Goal: Transaction & Acquisition: Purchase product/service

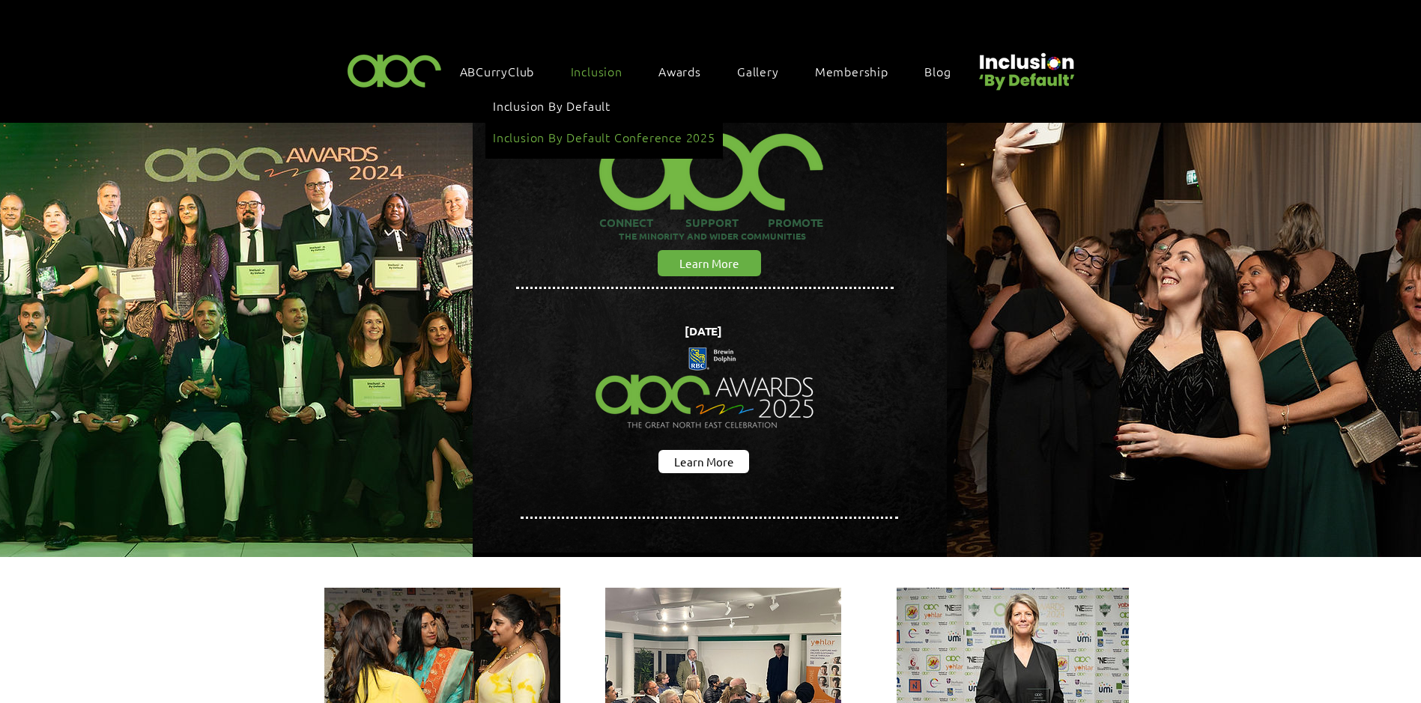
click at [611, 129] on span "Inclusion By Default Conference 2025" at bounding box center [604, 137] width 222 height 16
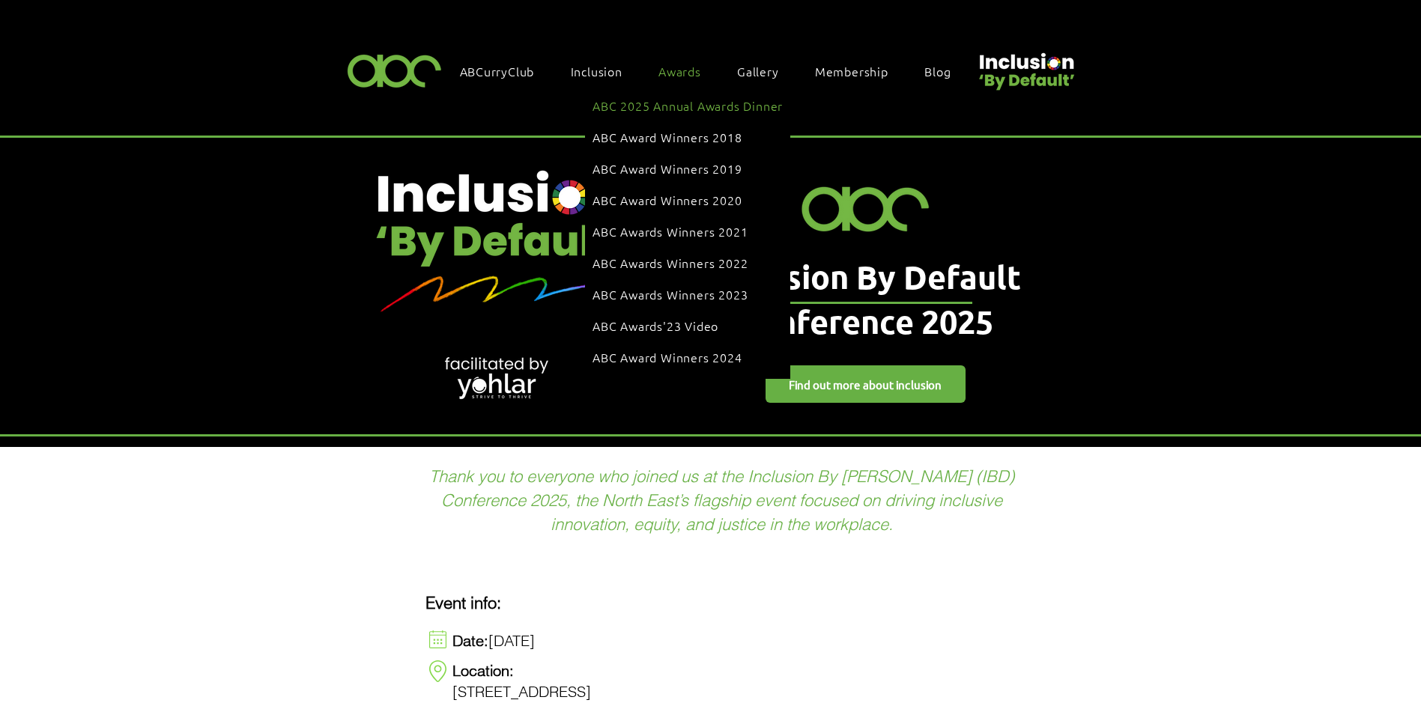
click at [682, 104] on span "ABC 2025 Annual Awards Dinner" at bounding box center [688, 105] width 190 height 16
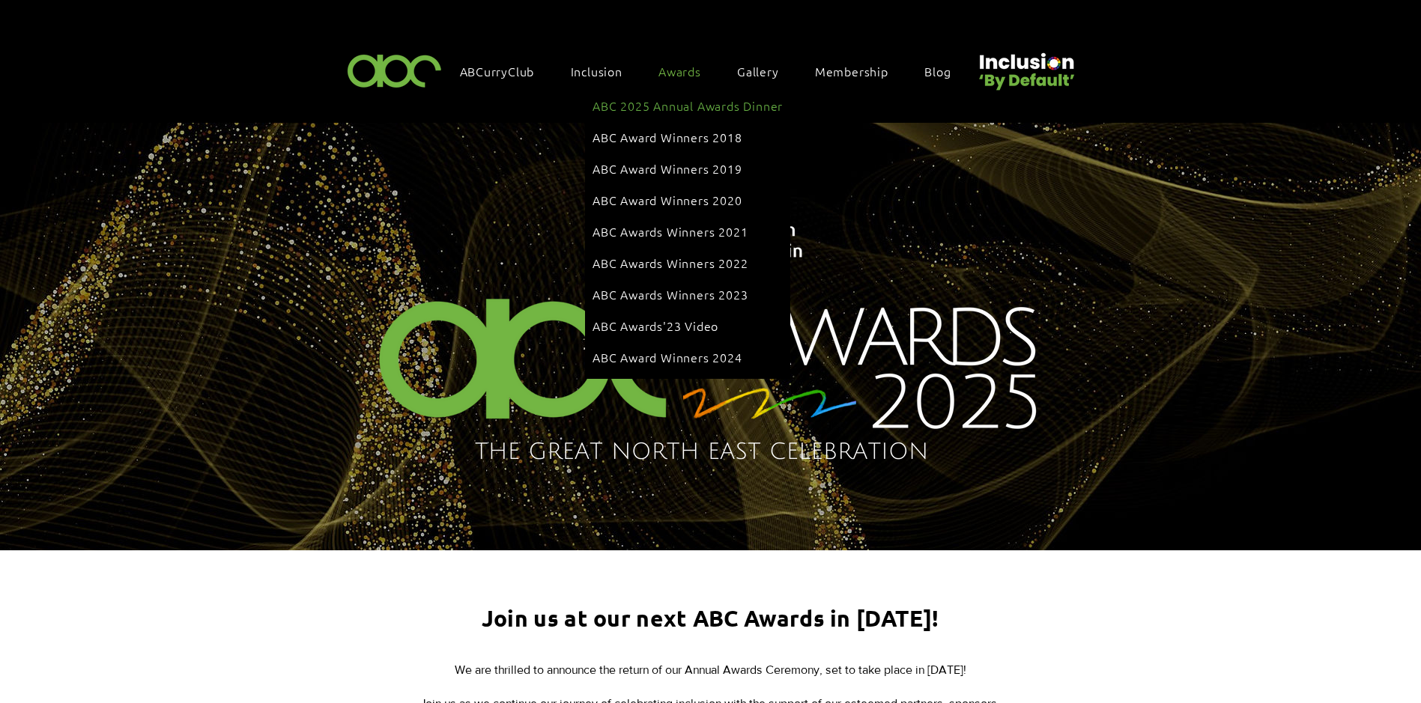
click at [671, 103] on span "ABC 2025 Annual Awards Dinner" at bounding box center [688, 105] width 190 height 16
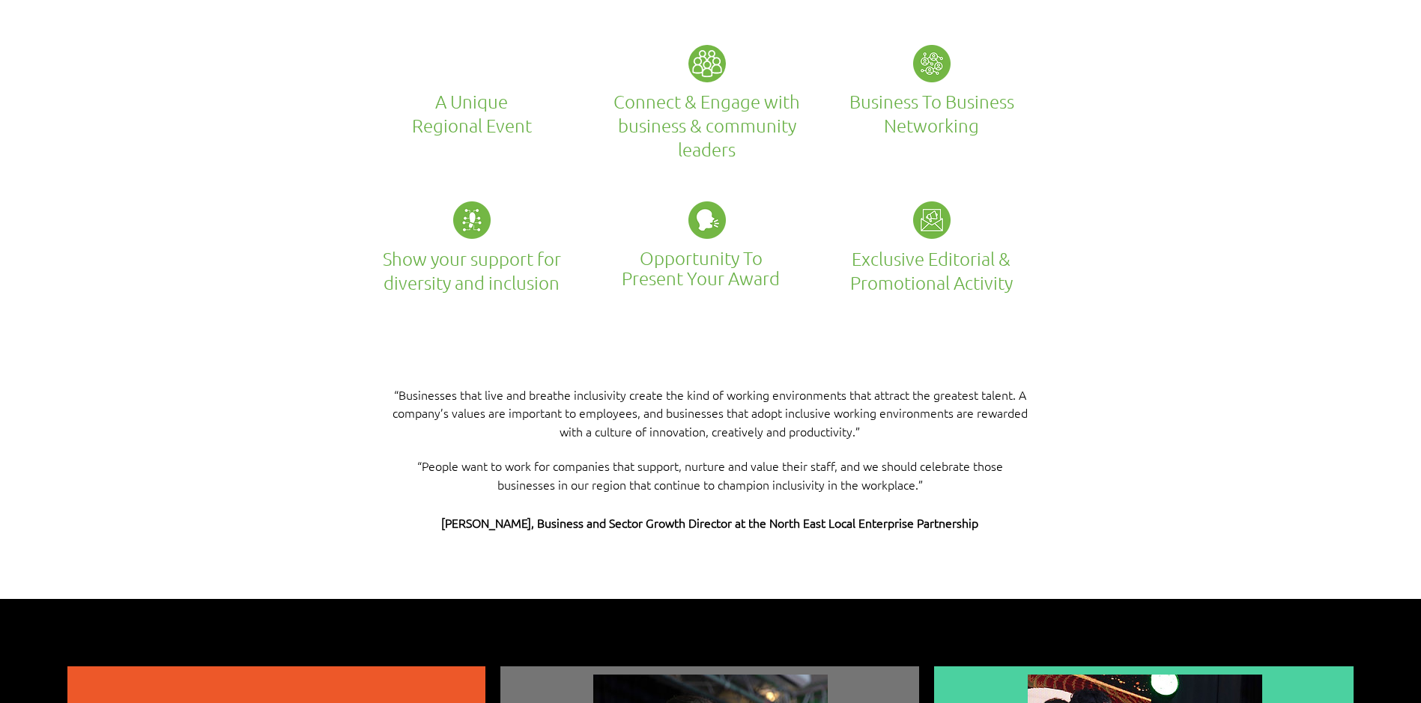
scroll to position [2996, 0]
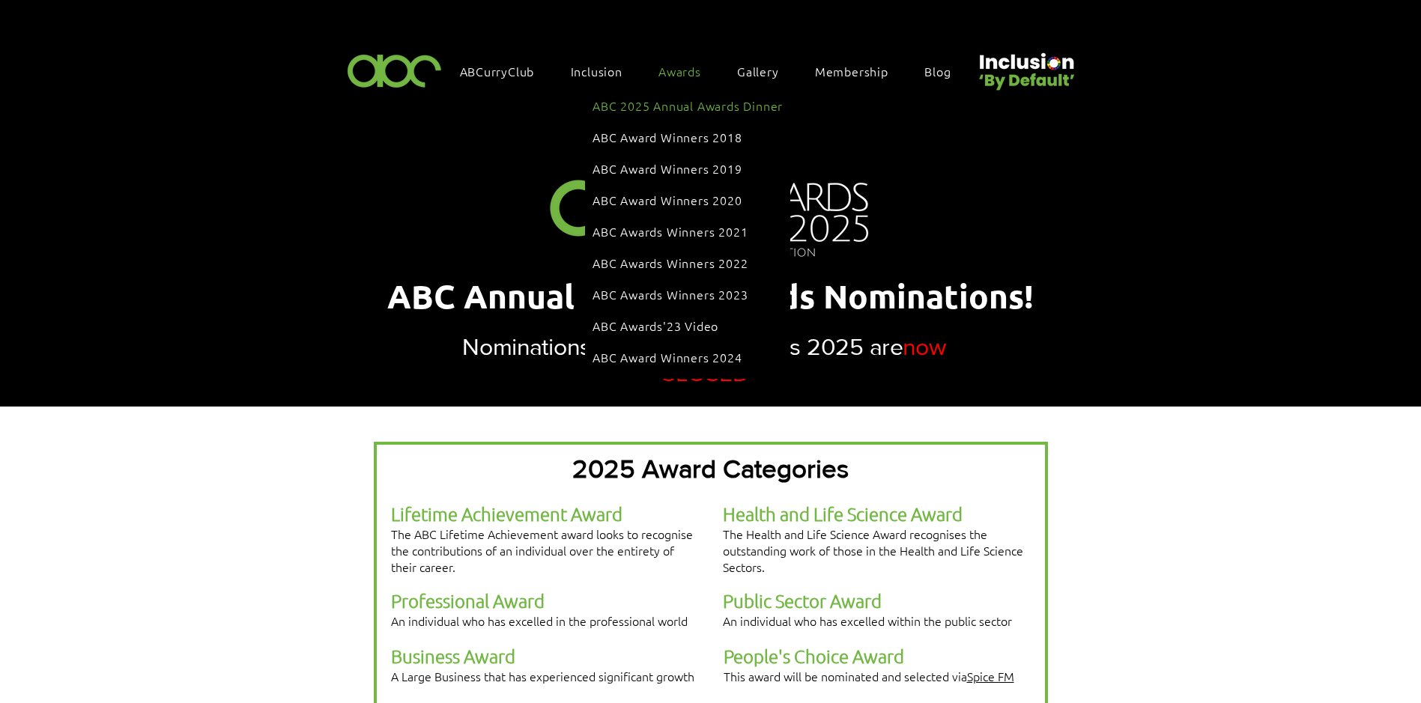
click at [676, 99] on span "ABC 2025 Annual Awards Dinner" at bounding box center [688, 105] width 190 height 16
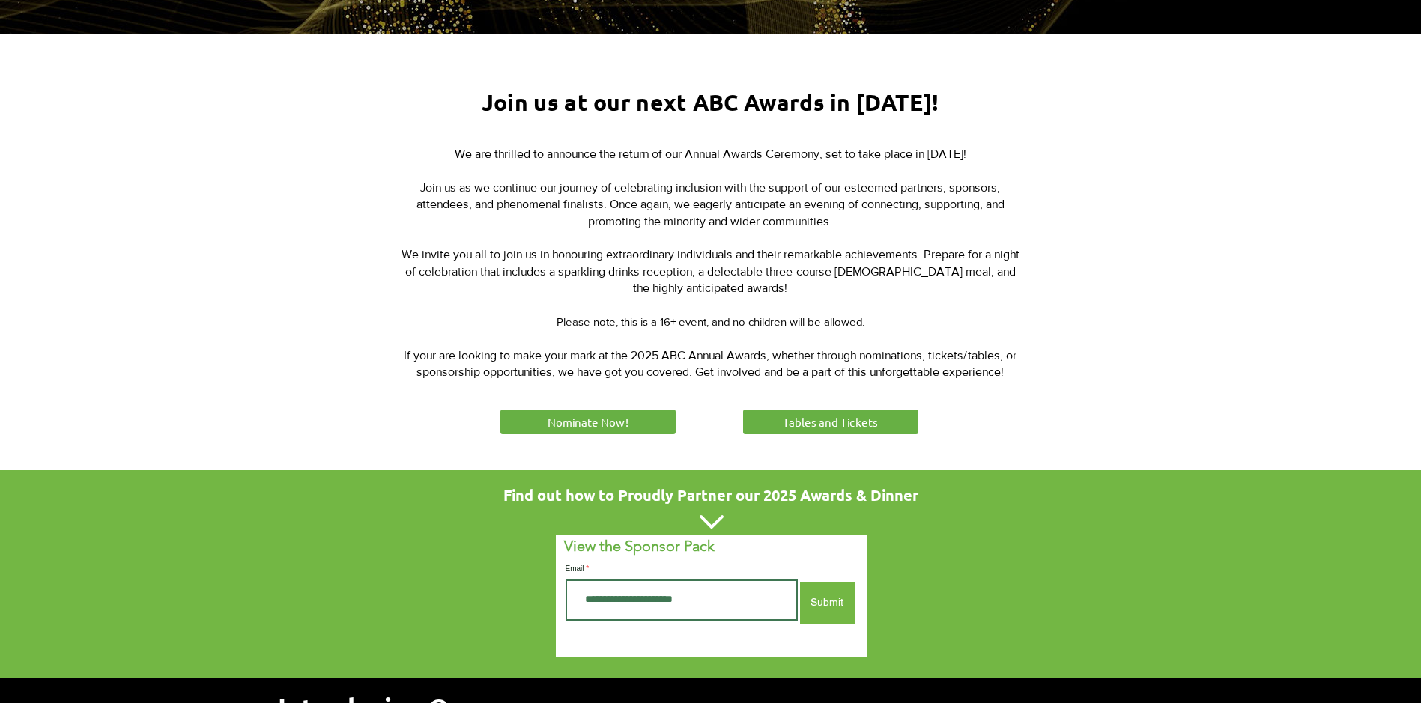
scroll to position [524, 0]
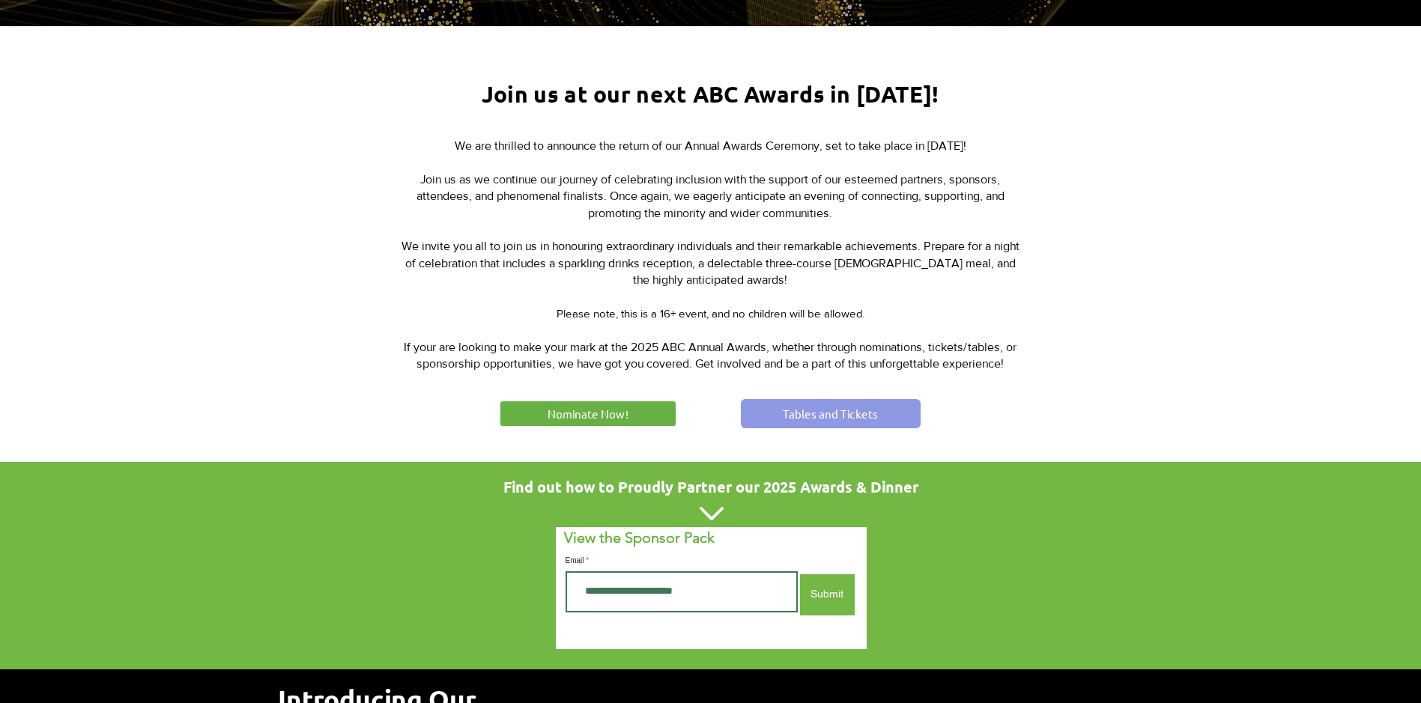
click at [840, 416] on span "Tables and Tickets" at bounding box center [830, 414] width 95 height 16
